Goal: Transaction & Acquisition: Purchase product/service

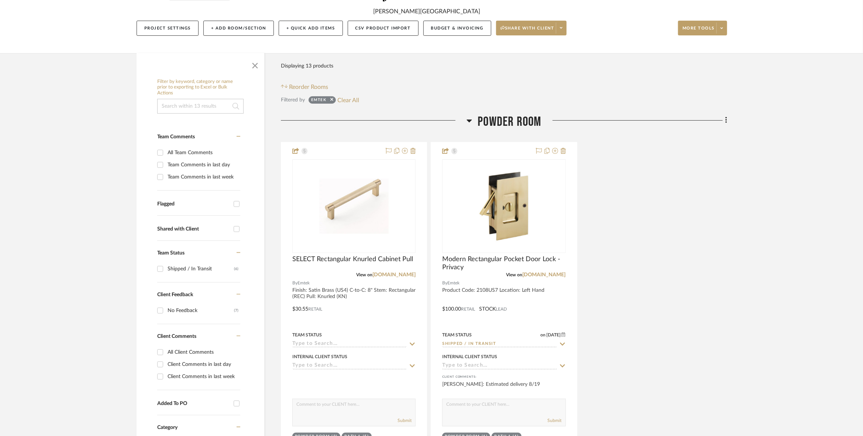
scroll to position [89, 0]
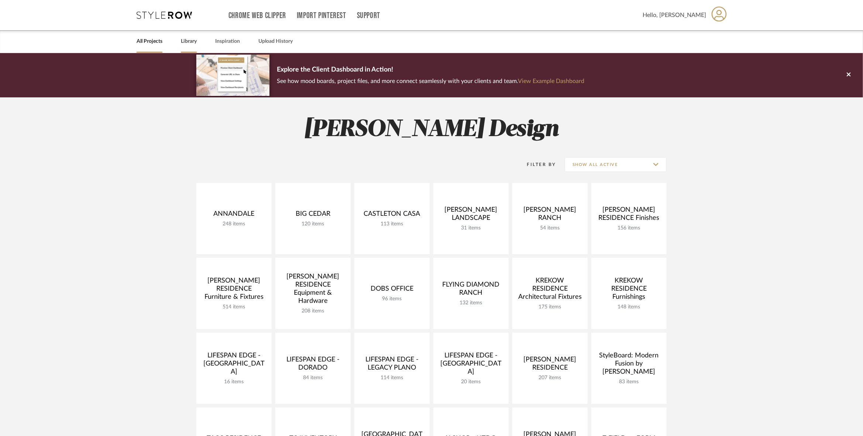
click at [185, 47] on div "Library" at bounding box center [189, 41] width 16 height 23
click at [186, 42] on link "Library" at bounding box center [189, 42] width 16 height 10
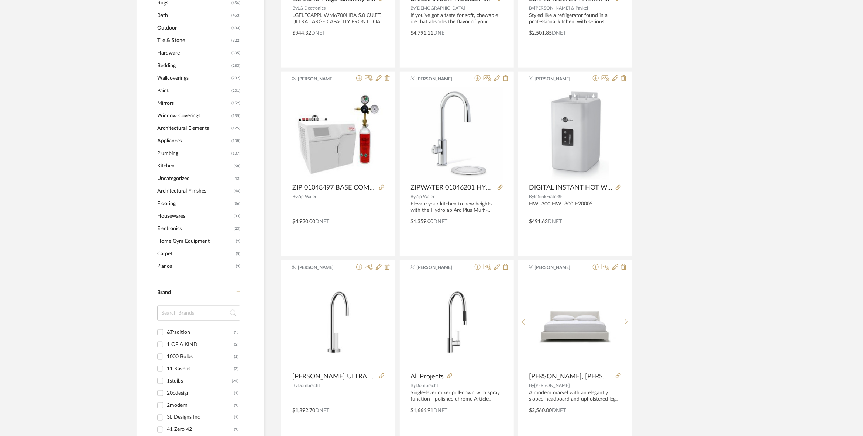
scroll to position [606, 0]
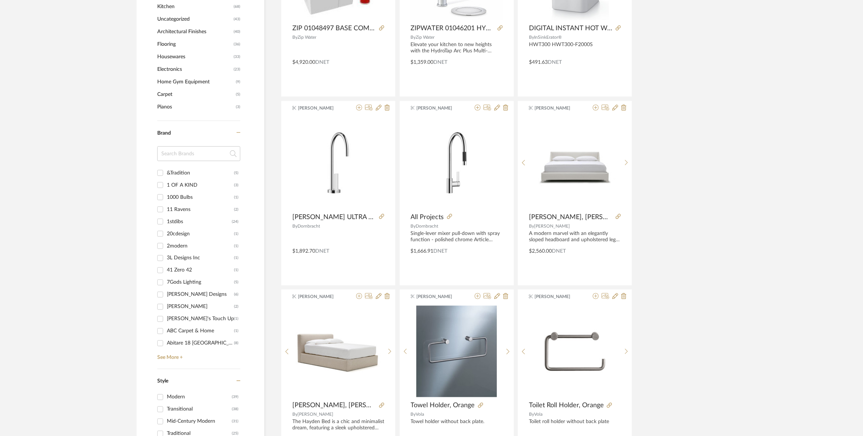
click at [178, 153] on input at bounding box center [198, 154] width 83 height 15
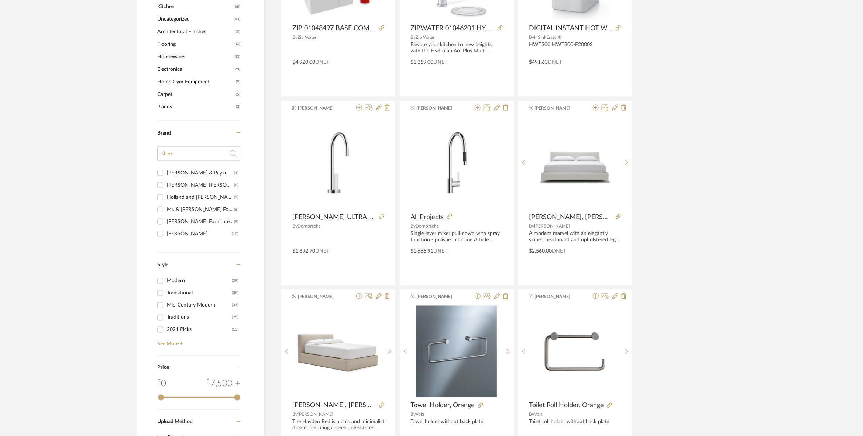
type input "sher"
click at [187, 221] on div "[PERSON_NAME] Furniture Company" at bounding box center [200, 222] width 67 height 12
click at [166, 221] on input "[PERSON_NAME] Furniture Company (9)" at bounding box center [160, 222] width 12 height 12
checkbox input "true"
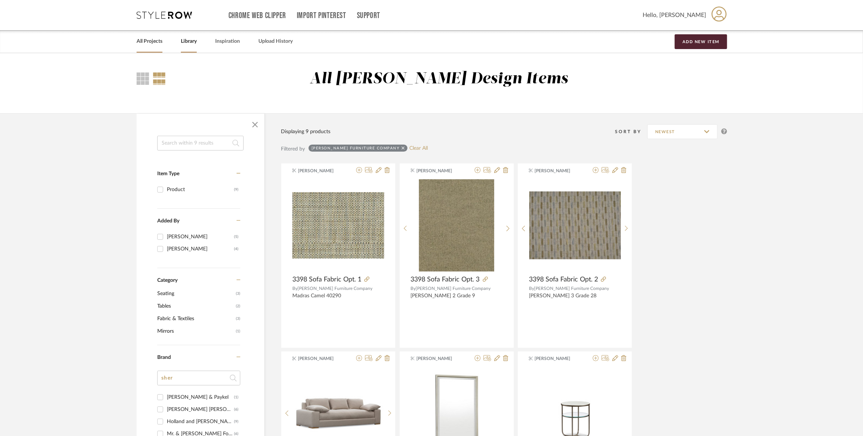
click at [155, 42] on link "All Projects" at bounding box center [150, 42] width 26 height 10
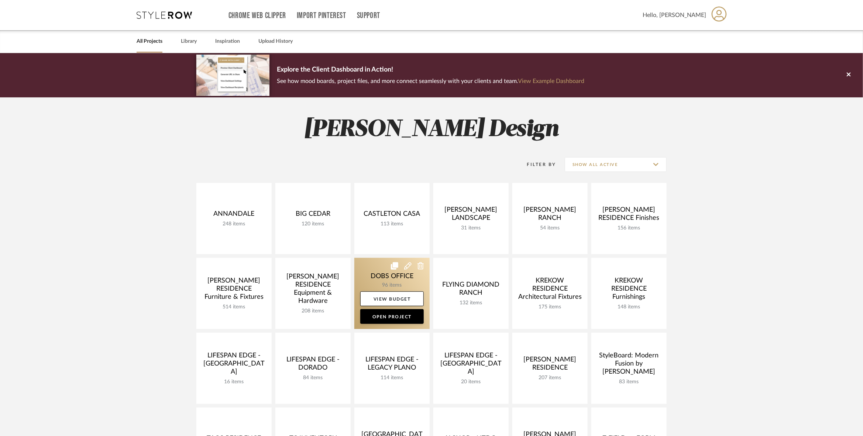
click at [373, 278] on link at bounding box center [391, 293] width 75 height 71
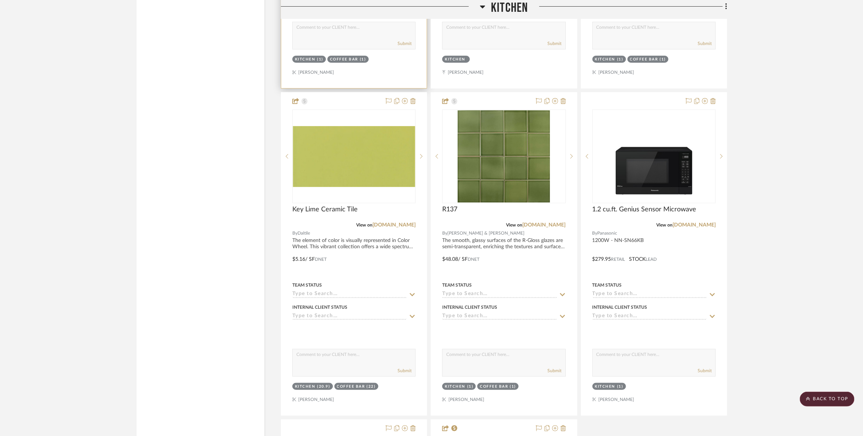
scroll to position [3609, 0]
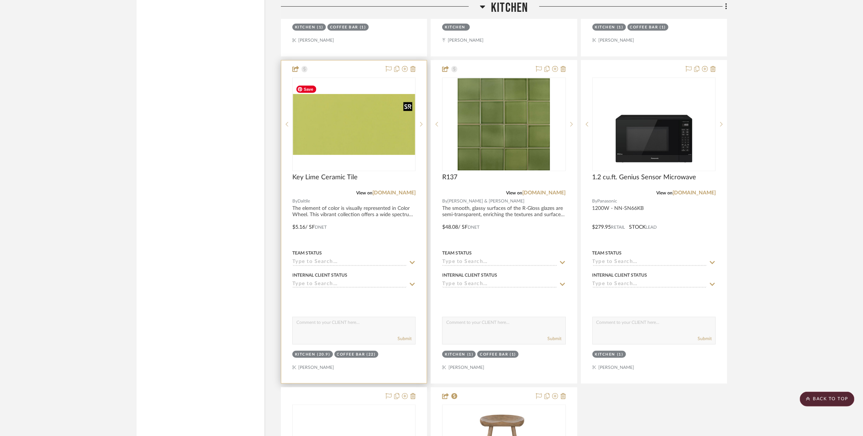
click at [362, 120] on img "0" at bounding box center [354, 124] width 122 height 61
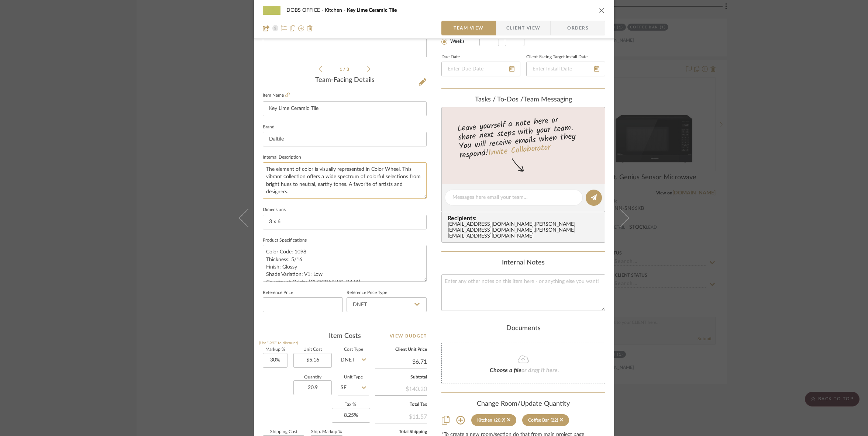
scroll to position [163, 0]
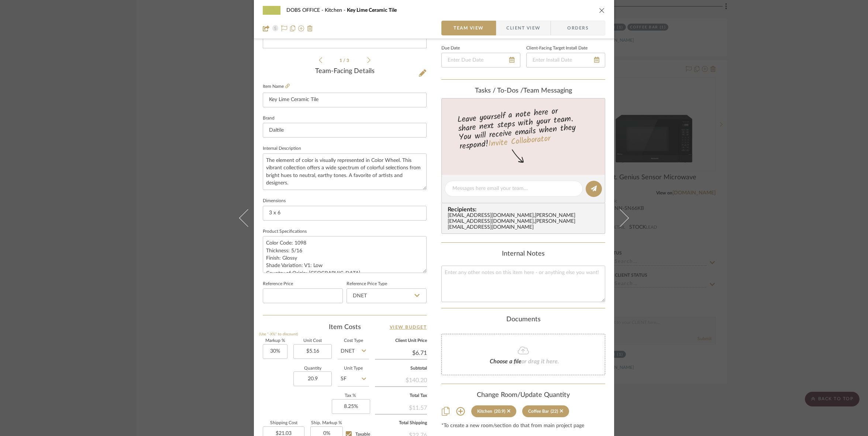
click at [580, 29] on span "Orders" at bounding box center [578, 28] width 38 height 15
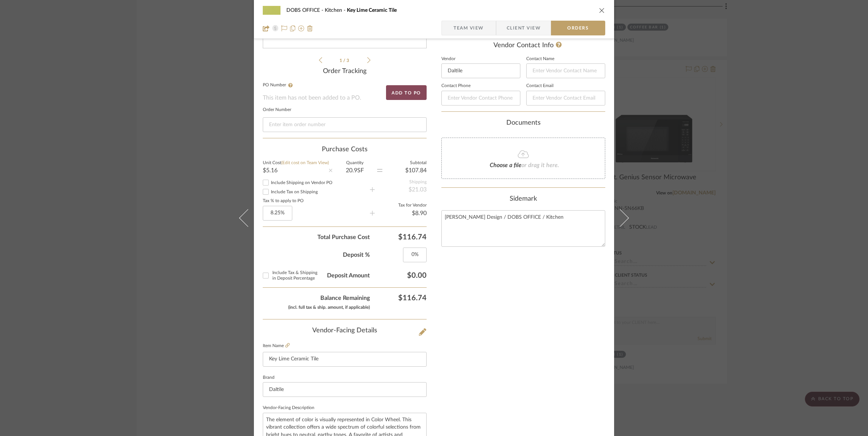
click at [407, 93] on button "Add to PO" at bounding box center [406, 92] width 41 height 15
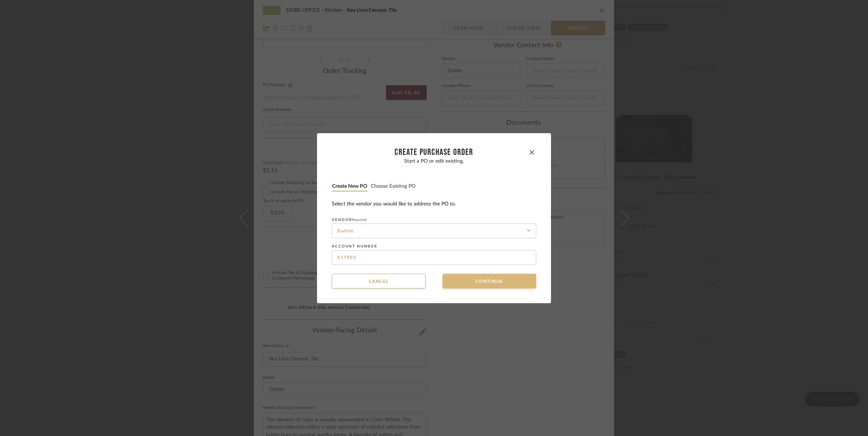
click at [483, 280] on button "Continue" at bounding box center [490, 281] width 94 height 15
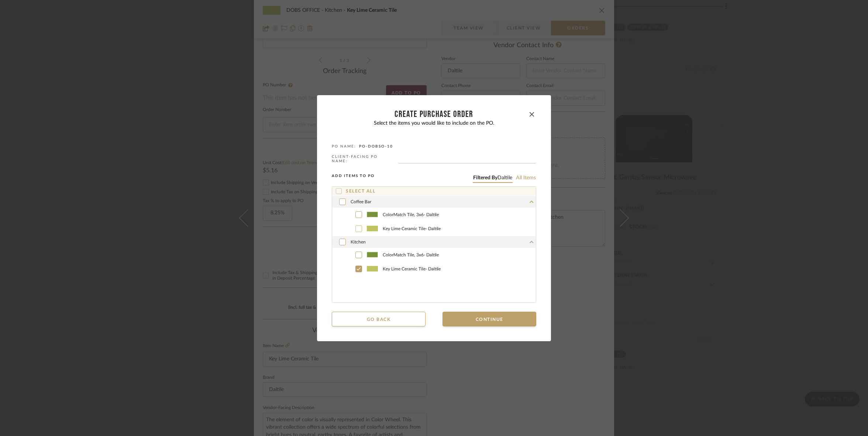
click at [348, 224] on label "Key Lime Ceramic Tile - Daltile" at bounding box center [441, 228] width 187 height 11
click at [482, 313] on button "Continue" at bounding box center [490, 319] width 94 height 15
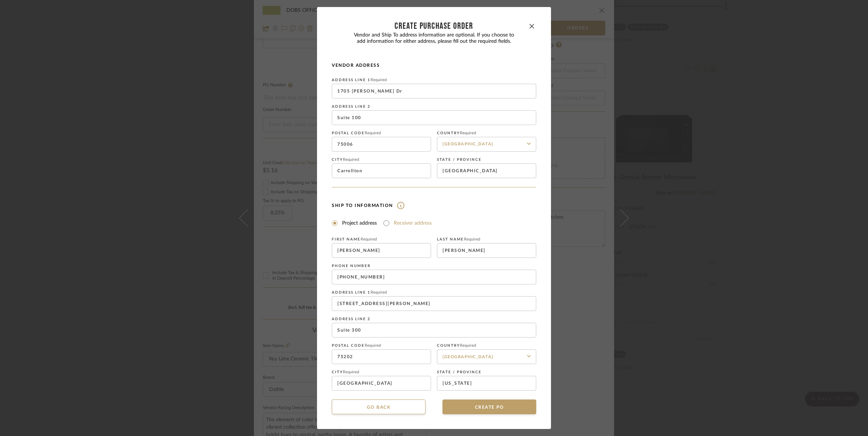
click at [407, 224] on label "Receiver address" at bounding box center [413, 223] width 38 height 7
click at [391, 224] on input "Receiver address" at bounding box center [386, 223] width 9 height 9
radio input "true"
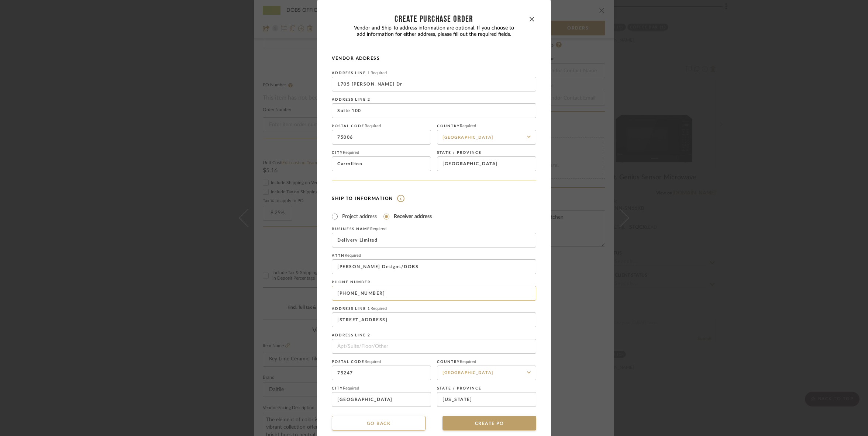
click at [356, 293] on input "[PHONE_NUMBER]" at bounding box center [434, 293] width 204 height 15
type input "[PHONE_NUMBER]"
click at [326, 300] on dialog-content "CREATE Purchase order Vendor and Ship To address information are optional. If y…" at bounding box center [434, 222] width 234 height 445
click at [464, 424] on button "CREATE PO" at bounding box center [490, 423] width 94 height 15
